Goal: Check status

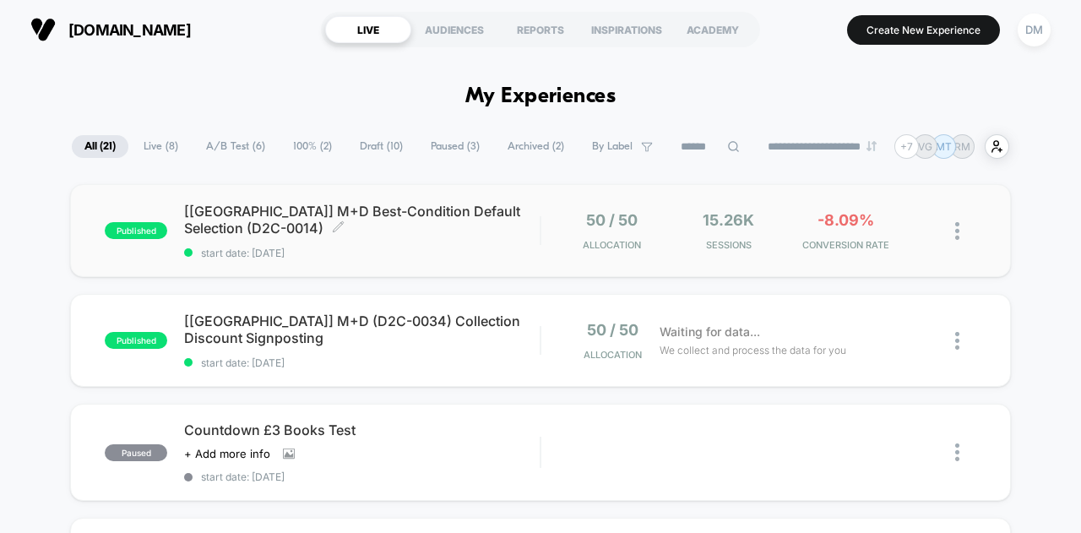
click at [506, 236] on div "[UK] M+D Best-Condition Default Selection (D2C-0014) Click to edit experience d…" at bounding box center [362, 231] width 356 height 57
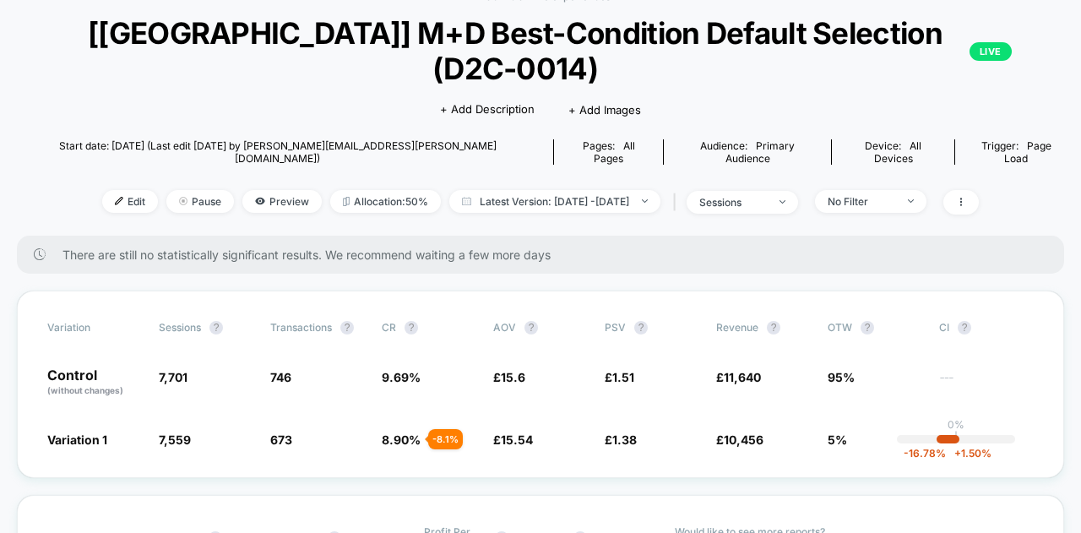
scroll to position [98, 0]
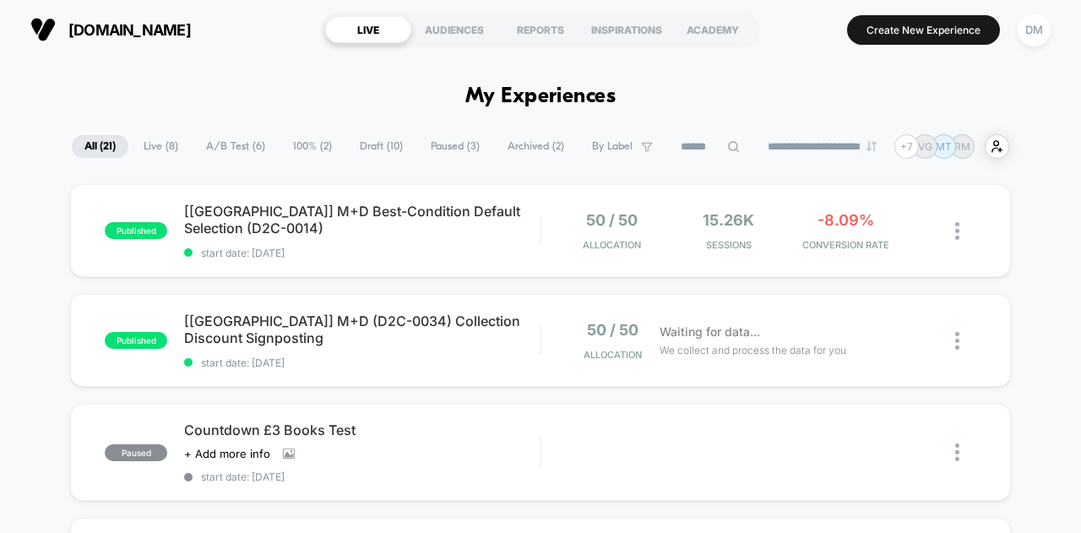
click at [379, 240] on div "[[GEOGRAPHIC_DATA]] M+D Best-Condition Default Selection (D2C-0014) Click to ed…" at bounding box center [362, 231] width 356 height 57
